Goal: Find specific fact

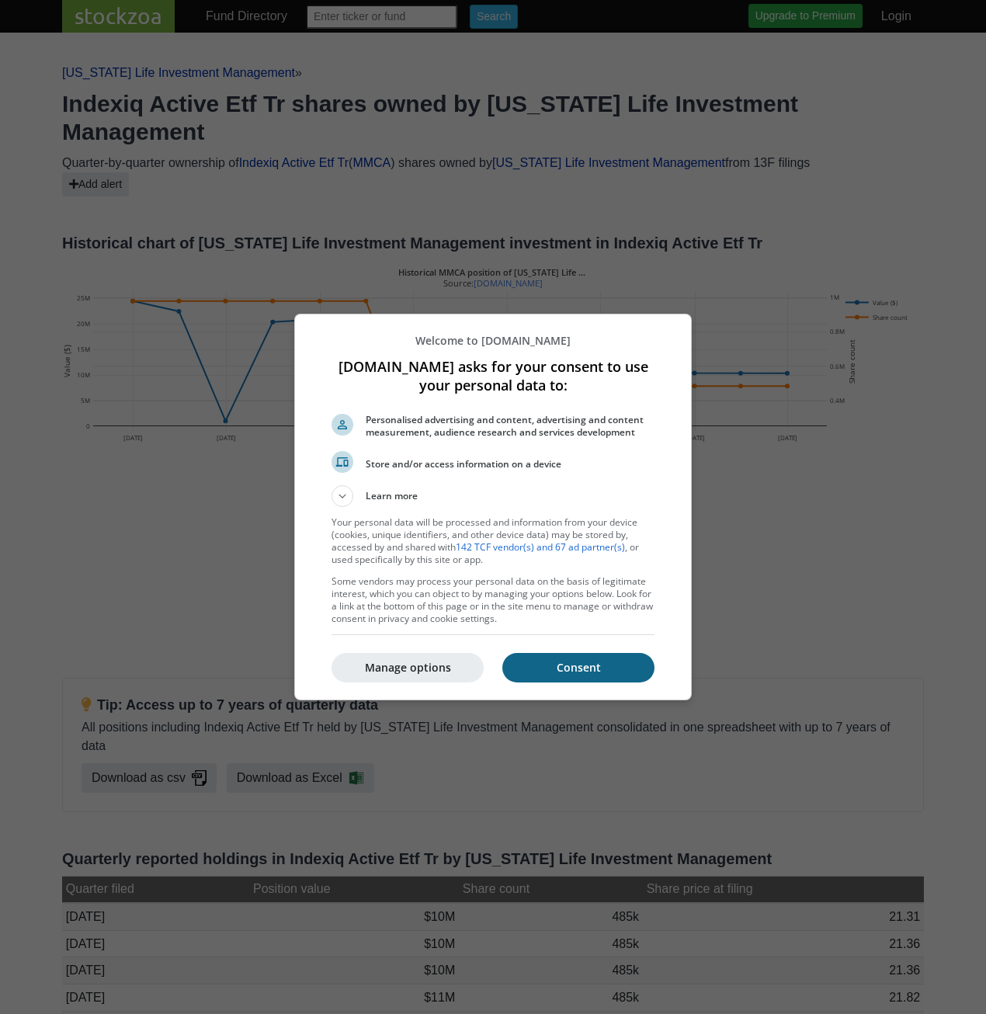
click at [592, 665] on p "Consent" at bounding box center [578, 668] width 152 height 16
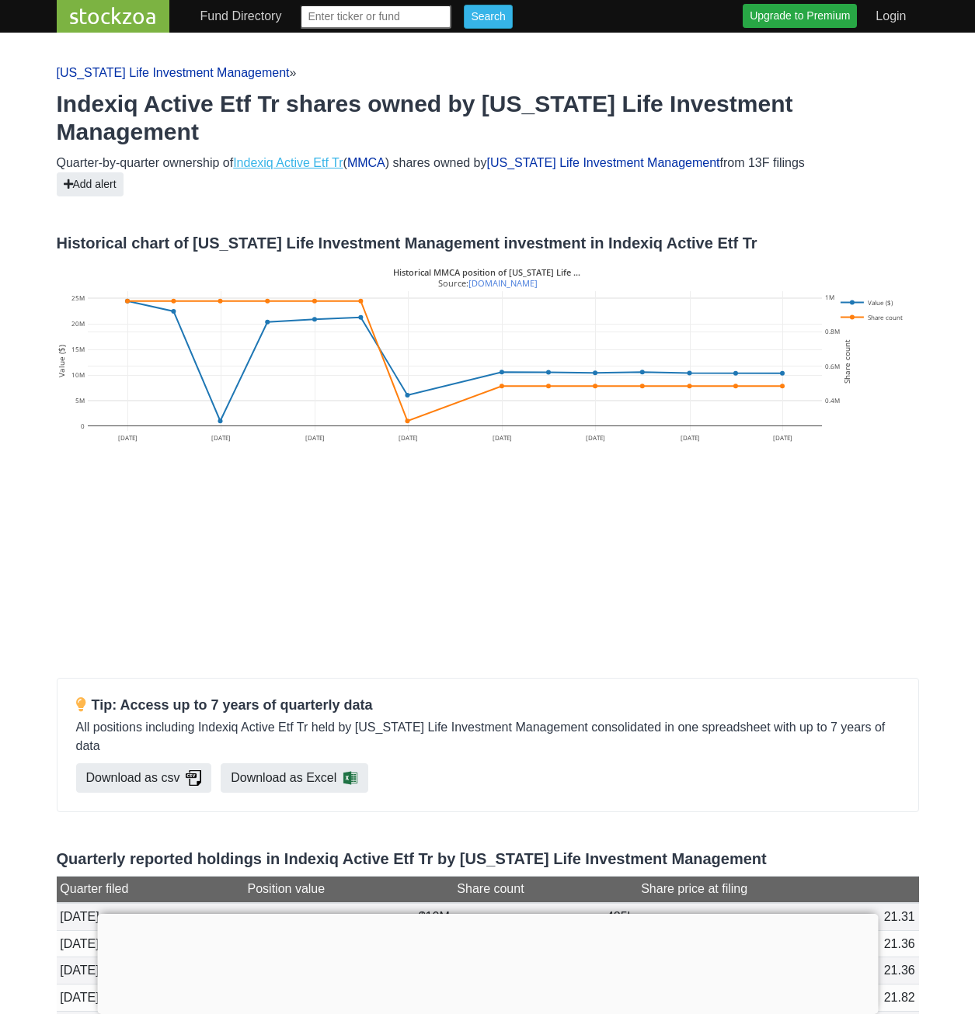
click at [314, 156] on link "Indexiq Active Etf Tr" at bounding box center [287, 162] width 109 height 13
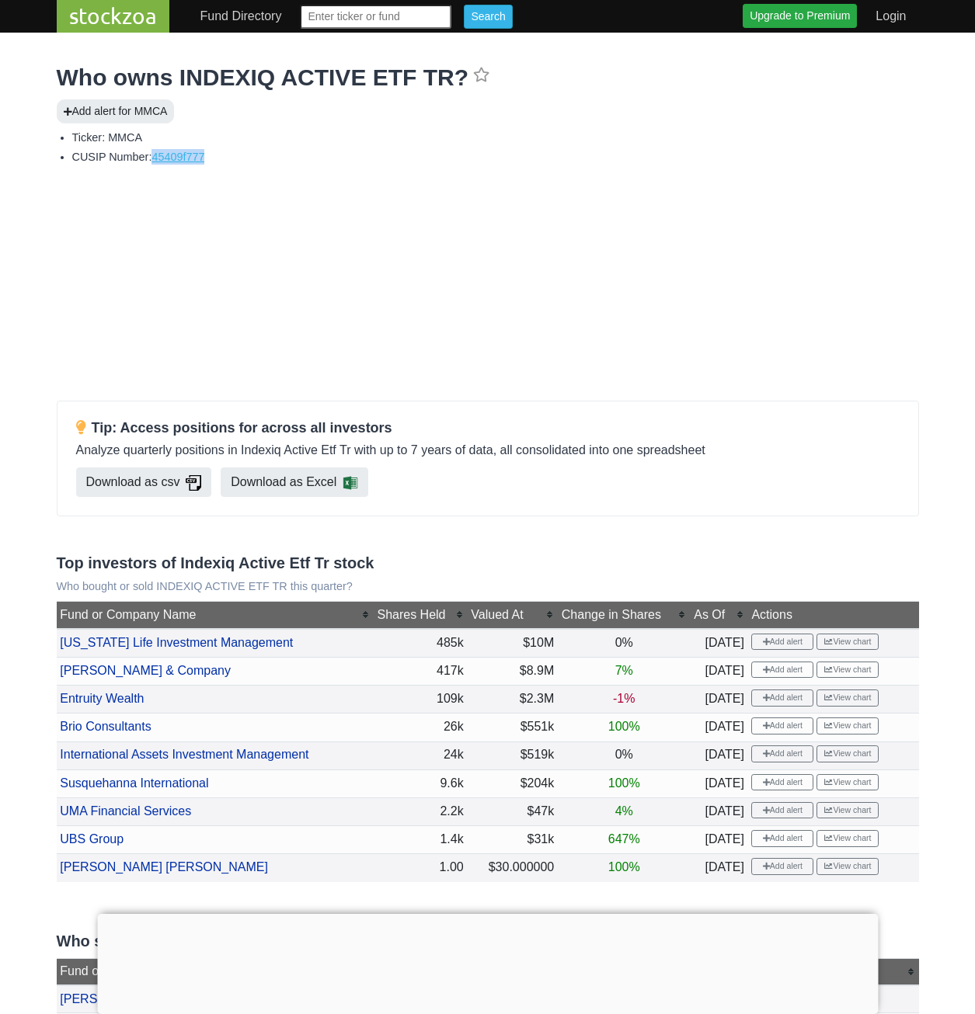
drag, startPoint x: 214, startPoint y: 156, endPoint x: 158, endPoint y: 157, distance: 56.7
click at [158, 157] on li "CUSIP Number: 45409f777" at bounding box center [495, 157] width 846 height 16
copy link "45409f777"
